Goal: Task Accomplishment & Management: Complete application form

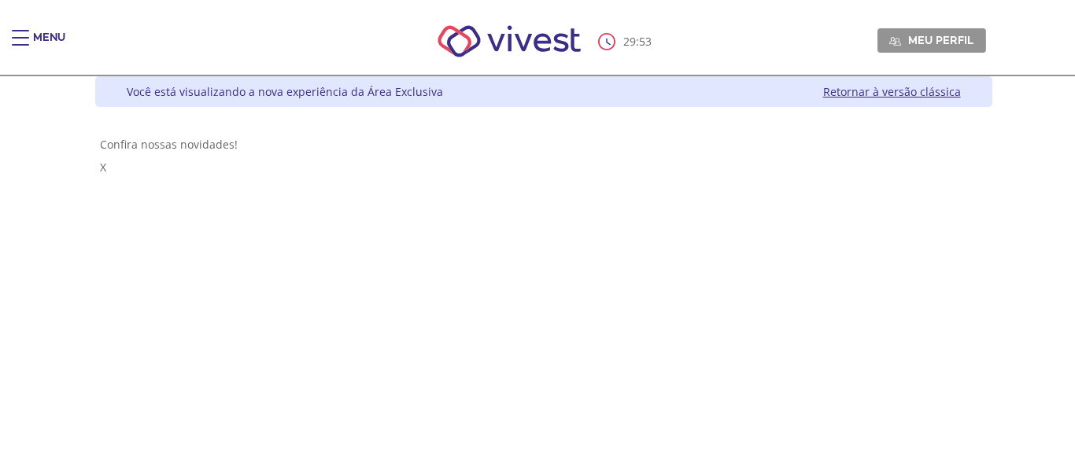
click at [21, 36] on div "Main header" at bounding box center [20, 45] width 17 height 31
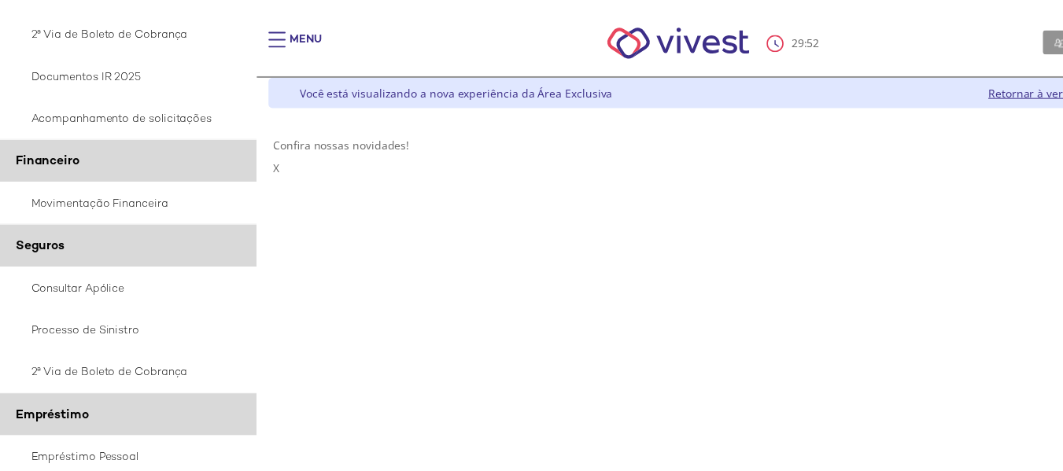
scroll to position [394, 0]
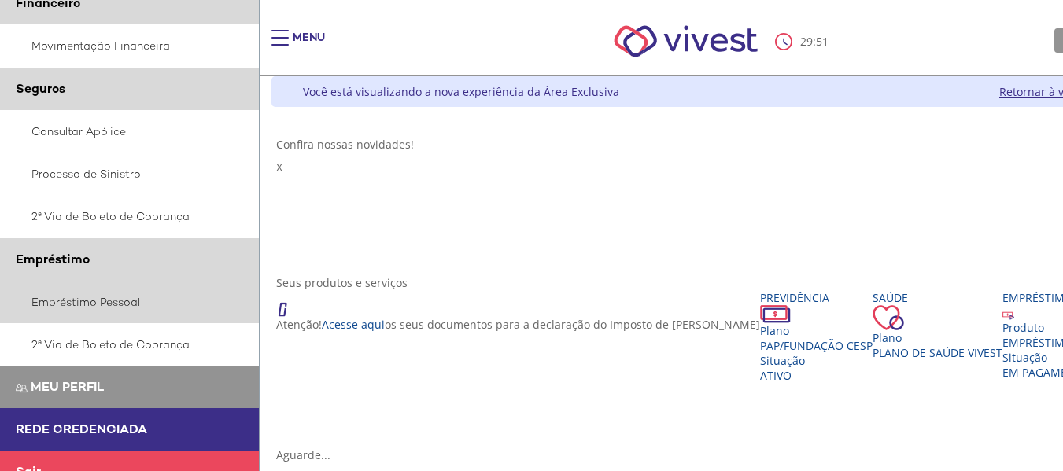
click at [65, 297] on link "Empréstimo Pessoal" at bounding box center [130, 302] width 260 height 42
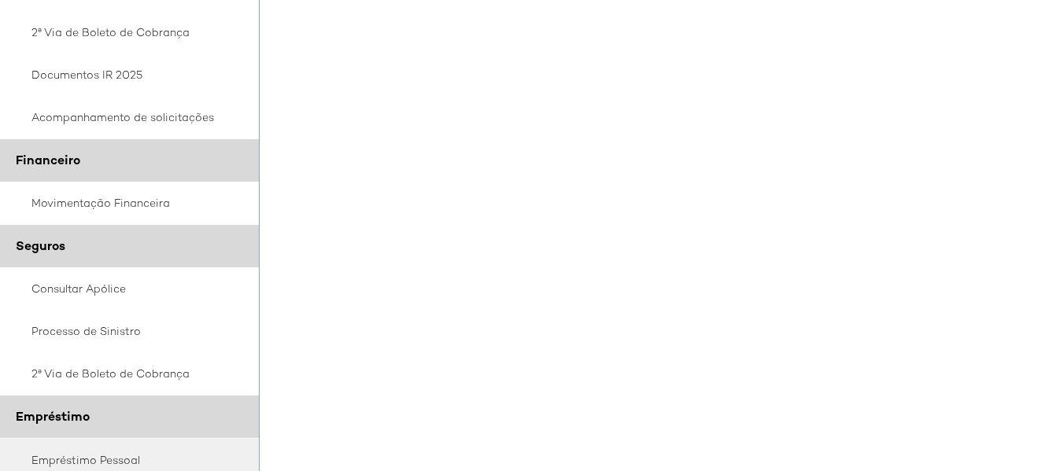
scroll to position [394, 0]
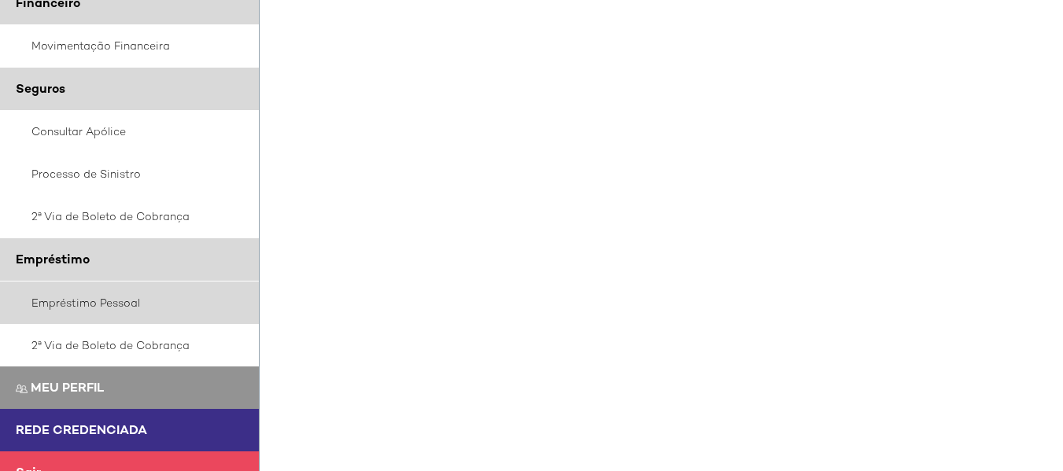
click at [89, 304] on link "Empréstimo Pessoal" at bounding box center [130, 303] width 260 height 42
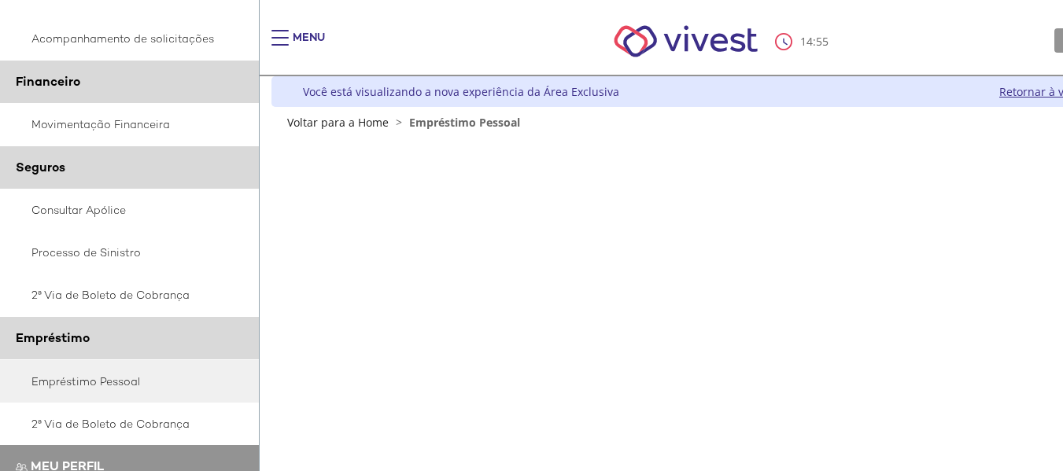
scroll to position [416, 0]
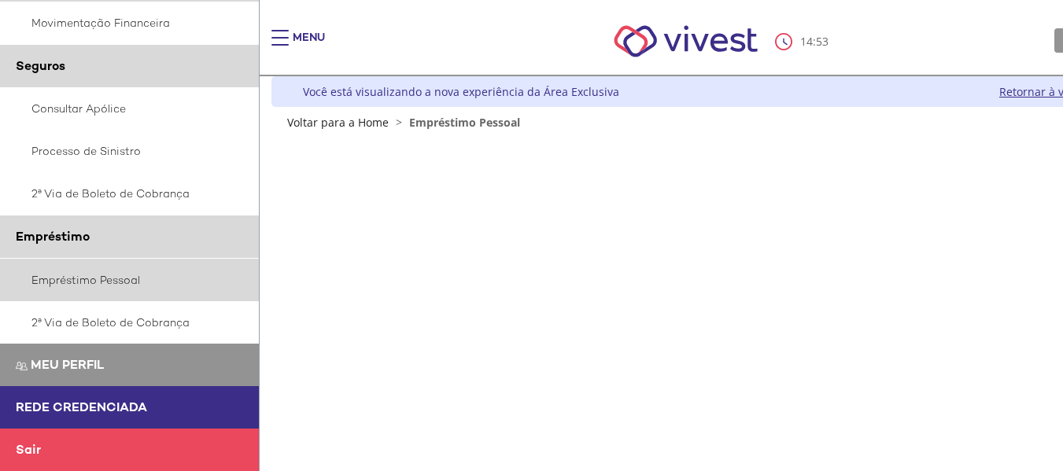
click at [75, 283] on link "Empréstimo Pessoal" at bounding box center [130, 280] width 260 height 42
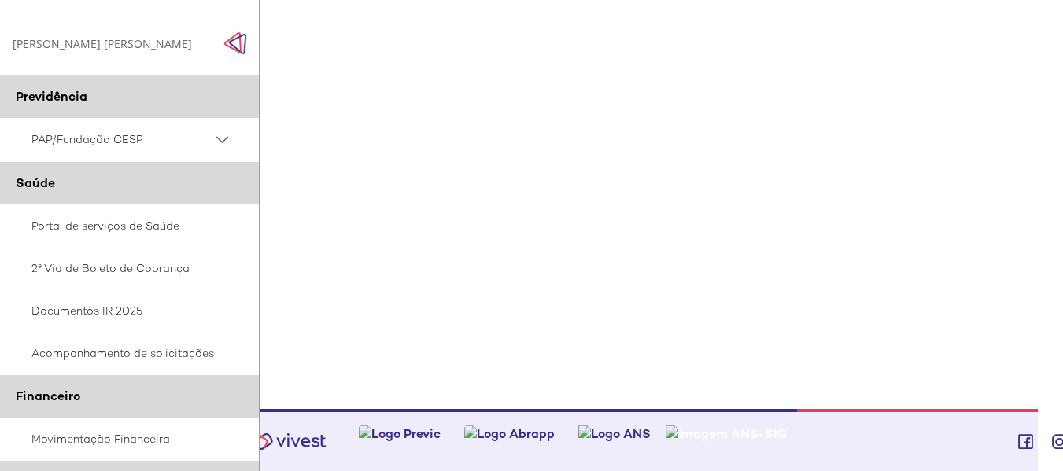
scroll to position [297, 25]
